Goal: Task Accomplishment & Management: Use online tool/utility

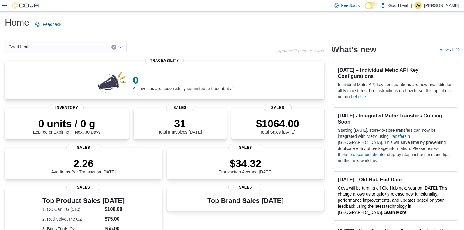
click at [5, 7] on icon at bounding box center [4, 6] width 5 height 4
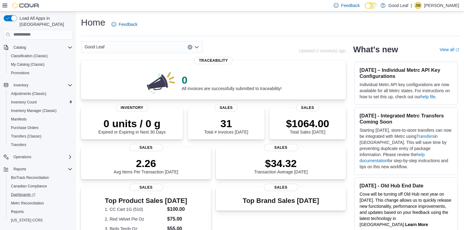
scroll to position [70, 0]
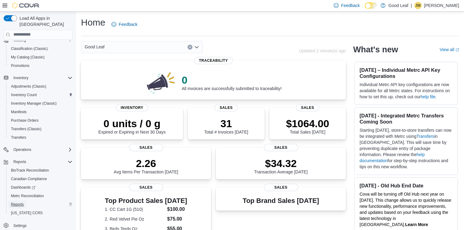
click at [20, 202] on span "Reports" at bounding box center [17, 204] width 13 height 5
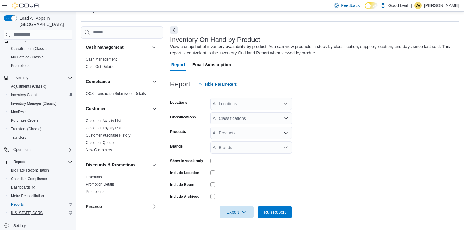
scroll to position [15, 0]
click at [253, 104] on div "All Locations" at bounding box center [251, 104] width 82 height 12
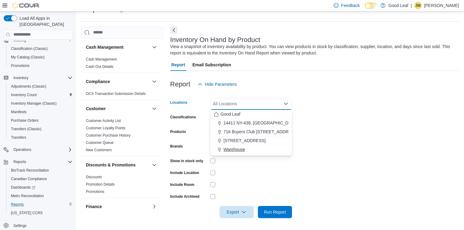
click at [245, 147] on div "Warehouse" at bounding box center [251, 149] width 74 height 6
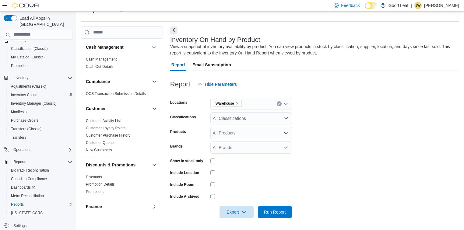
click at [375, 110] on form "Locations Warehouse Classifications All Classifications Products All Products B…" at bounding box center [314, 154] width 289 height 128
click at [290, 117] on div "All Classifications" at bounding box center [251, 118] width 82 height 12
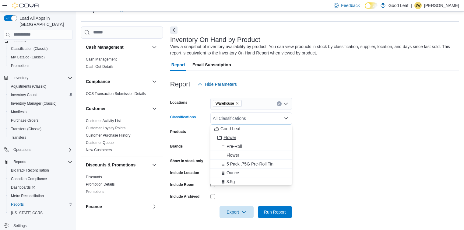
click at [257, 137] on div "Flower" at bounding box center [251, 138] width 74 height 6
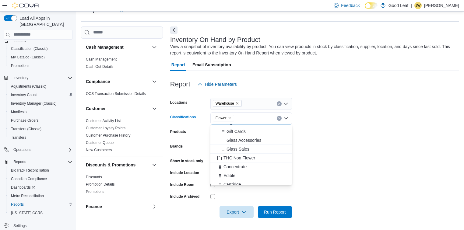
scroll to position [107, 0]
click at [247, 150] on button "Edible" at bounding box center [251, 154] width 82 height 9
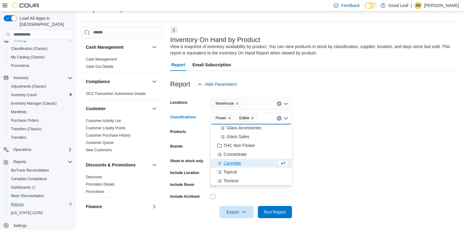
scroll to position [98, 0]
click at [248, 153] on div "Concentrate" at bounding box center [251, 154] width 74 height 6
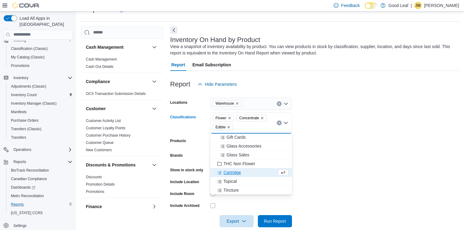
click at [231, 127] on span "Edible" at bounding box center [223, 127] width 20 height 7
click at [230, 127] on icon "Remove Edible from selection in this group" at bounding box center [229, 127] width 4 height 4
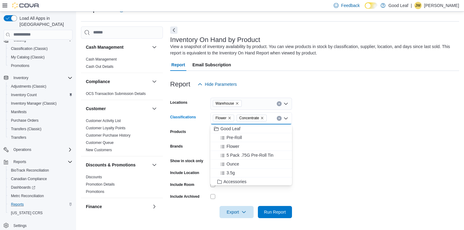
click at [262, 118] on icon "Remove Concentrate from selection in this group" at bounding box center [262, 118] width 4 height 4
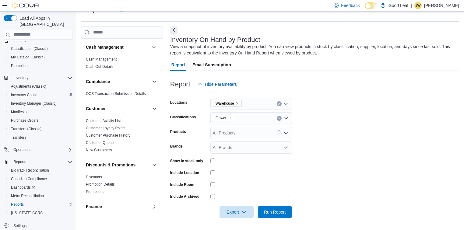
click at [330, 188] on form "Locations Warehouse Classifications Flower Products All Products Brands All Bra…" at bounding box center [314, 154] width 289 height 128
click at [232, 216] on span "Export" at bounding box center [236, 212] width 27 height 12
click at [287, 146] on icon "Open list of options" at bounding box center [285, 147] width 5 height 5
click at [225, 171] on div at bounding box center [251, 173] width 82 height 5
click at [230, 207] on span "Export" at bounding box center [236, 212] width 27 height 12
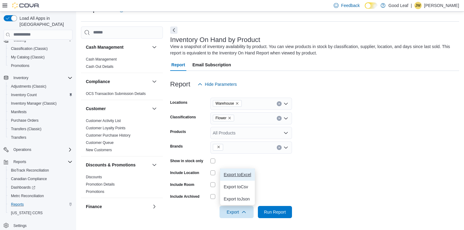
click at [237, 174] on span "Export to Excel" at bounding box center [237, 174] width 27 height 5
